Goal: Task Accomplishment & Management: Use online tool/utility

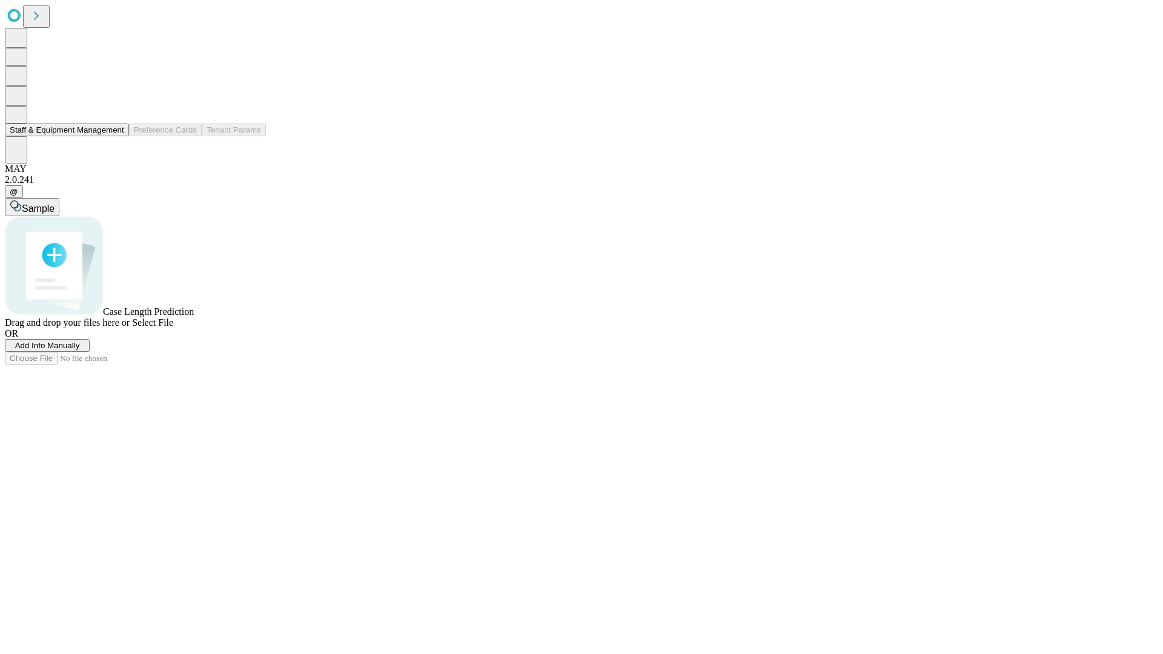
click at [116, 136] on button "Staff & Equipment Management" at bounding box center [67, 130] width 124 height 13
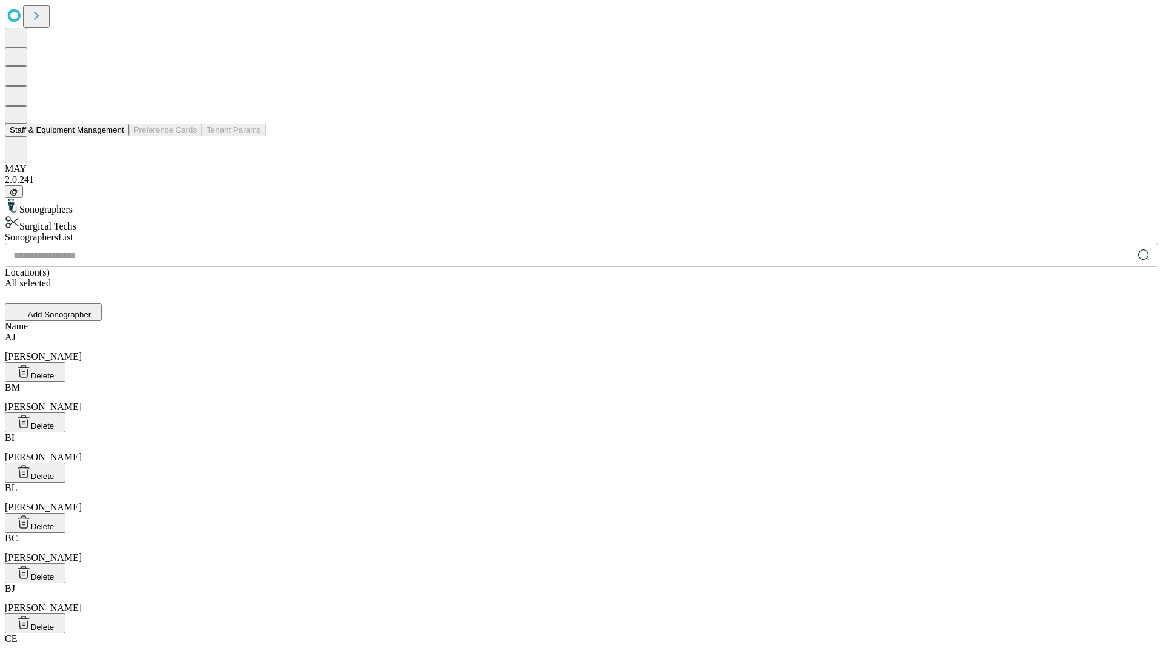
click at [116, 136] on button "Staff & Equipment Management" at bounding box center [67, 130] width 124 height 13
